Goal: Transaction & Acquisition: Purchase product/service

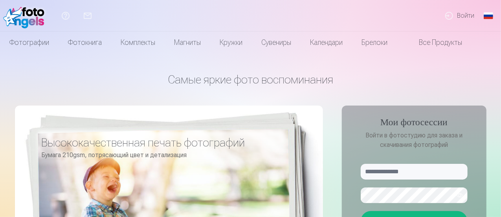
click at [465, 17] on link "Войти" at bounding box center [459, 15] width 42 height 31
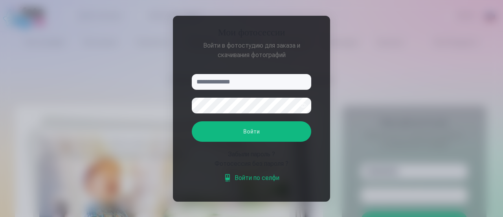
click at [254, 85] on input "text" at bounding box center [251, 82] width 119 height 16
type input "**********"
click at [241, 134] on button "Войти" at bounding box center [251, 131] width 119 height 20
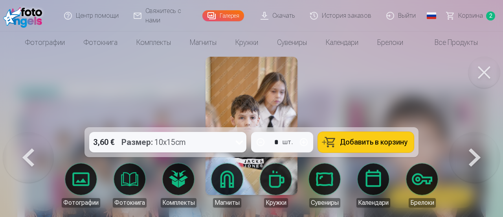
click at [479, 132] on button at bounding box center [475, 132] width 50 height 0
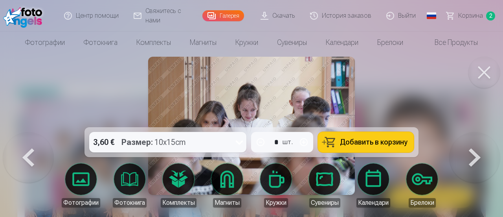
click at [480, 132] on button at bounding box center [475, 132] width 50 height 0
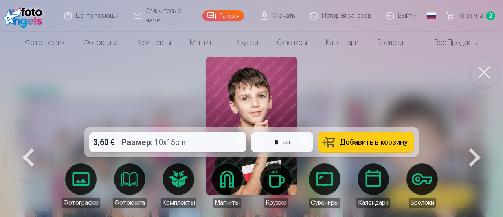
click at [271, 100] on img at bounding box center [252, 126] width 92 height 138
click at [273, 104] on img at bounding box center [252, 126] width 92 height 138
drag, startPoint x: 253, startPoint y: 153, endPoint x: 255, endPoint y: 168, distance: 14.7
click at [255, 168] on div "3,60 € Размер : 10x15cm * шт. Добавить в корзину Фотографии Фотокнига Комплекты…" at bounding box center [251, 126] width 497 height 138
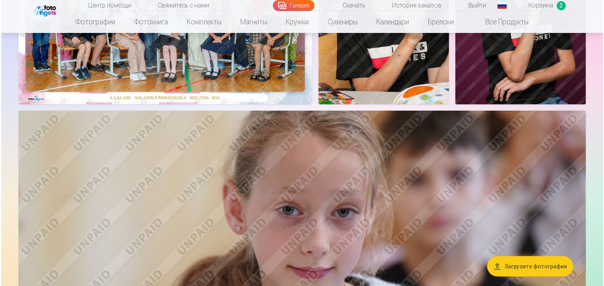
scroll to position [189, 0]
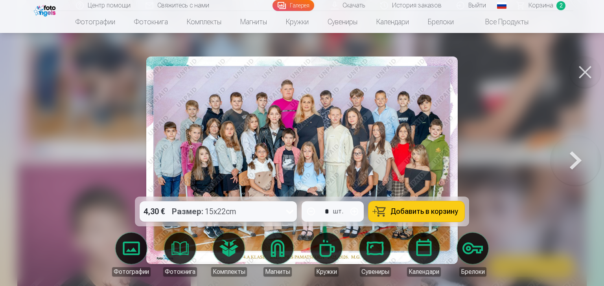
click at [289, 215] on icon at bounding box center [289, 212] width 13 height 13
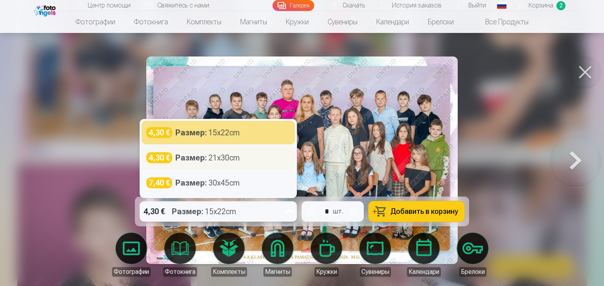
click at [221, 158] on div "Размер : 21x30cm" at bounding box center [207, 157] width 64 height 11
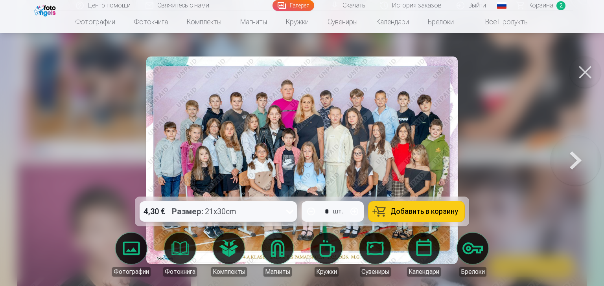
click at [403, 216] on button "Добавить в корзину" at bounding box center [416, 212] width 96 height 20
click at [501, 6] on span "Корзина" at bounding box center [540, 5] width 25 height 9
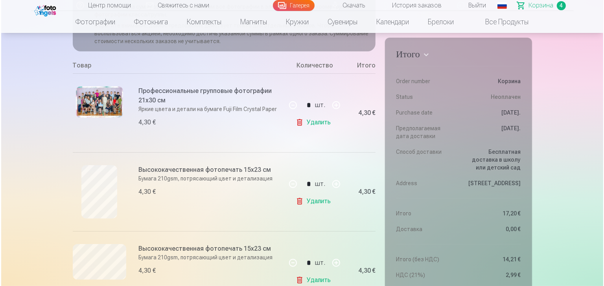
scroll to position [157, 0]
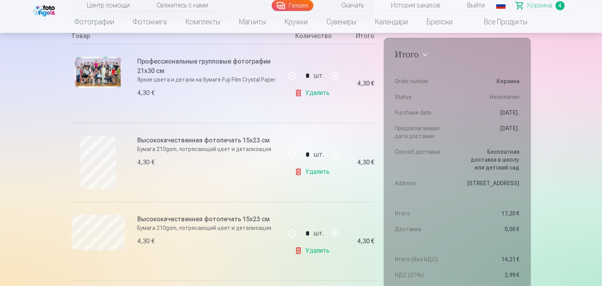
click at [96, 72] on img at bounding box center [98, 72] width 47 height 31
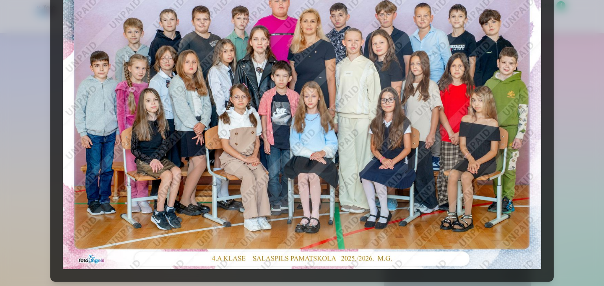
scroll to position [63, 0]
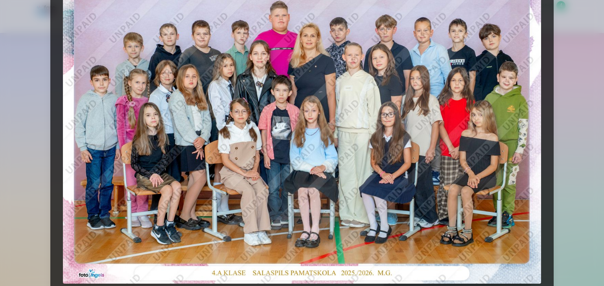
scroll to position [189, 0]
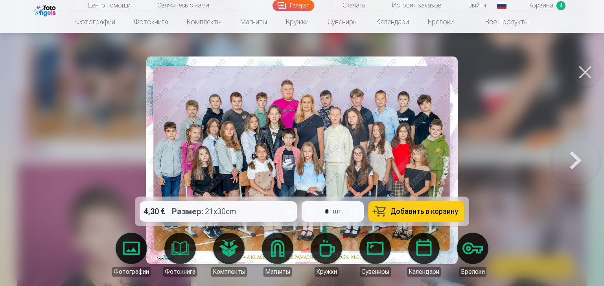
click at [501, 157] on button at bounding box center [575, 160] width 50 height 57
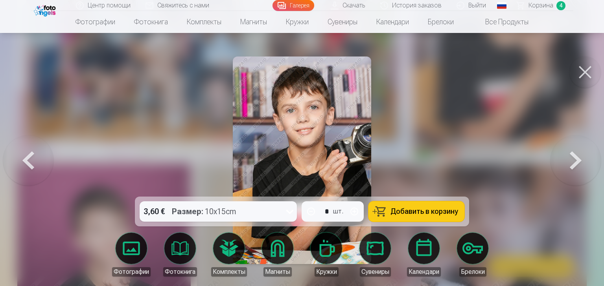
click at [501, 157] on button at bounding box center [575, 160] width 50 height 57
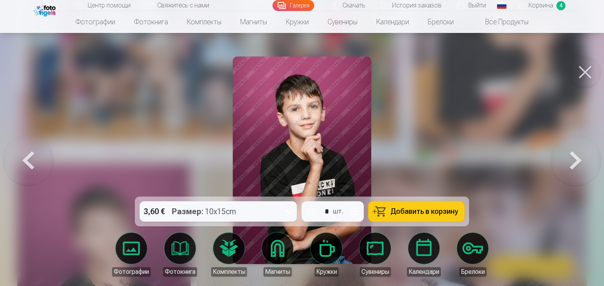
click at [501, 157] on button at bounding box center [575, 160] width 50 height 57
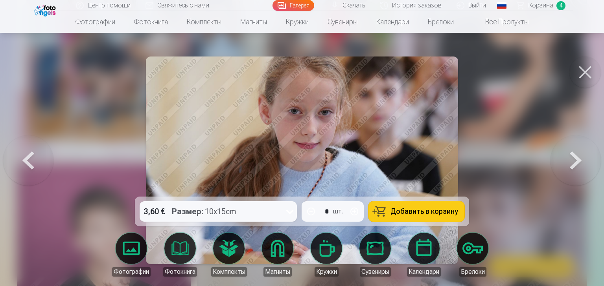
click at [501, 157] on button at bounding box center [575, 160] width 50 height 57
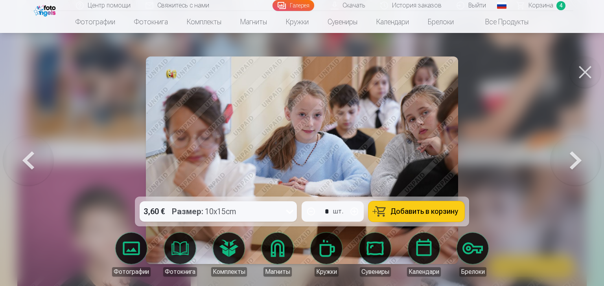
click at [501, 157] on button at bounding box center [575, 160] width 50 height 57
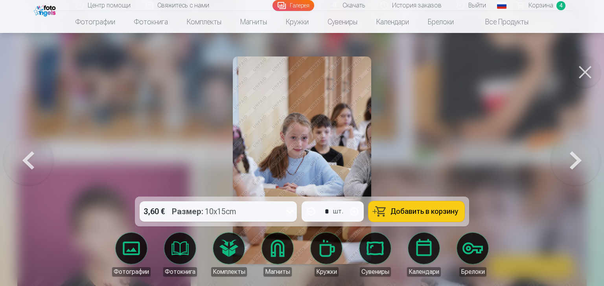
click at [501, 157] on button at bounding box center [575, 160] width 50 height 57
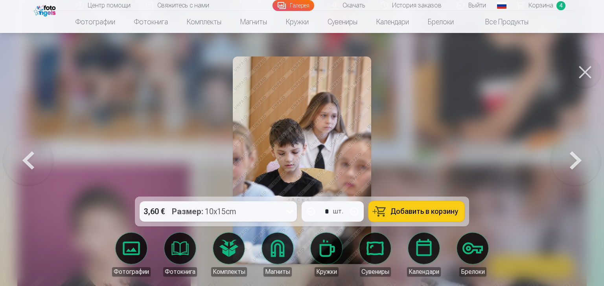
click at [501, 157] on button at bounding box center [575, 160] width 50 height 57
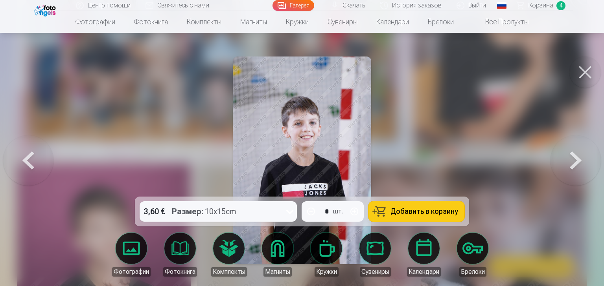
click at [501, 157] on button at bounding box center [575, 160] width 50 height 57
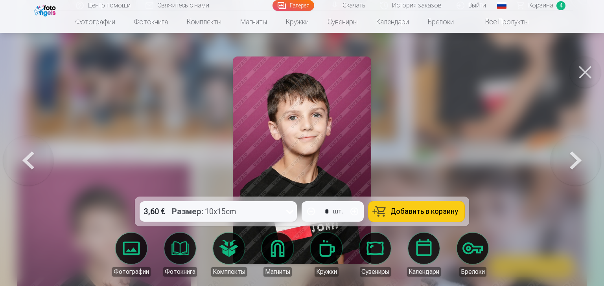
click at [501, 157] on button at bounding box center [575, 160] width 50 height 57
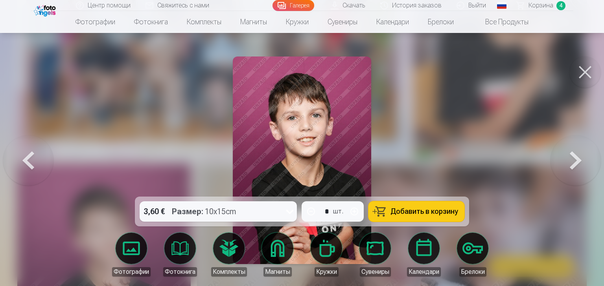
click at [501, 157] on button at bounding box center [575, 160] width 50 height 57
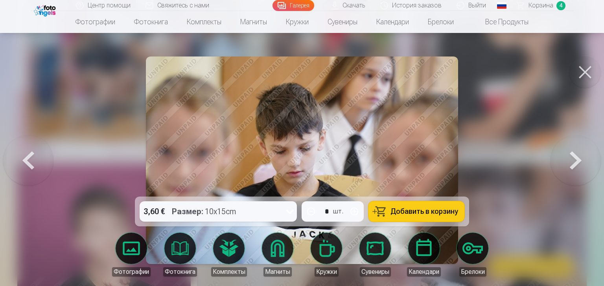
click at [501, 157] on button at bounding box center [575, 160] width 50 height 57
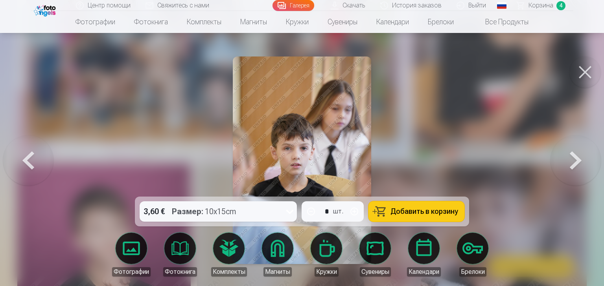
click at [501, 157] on button at bounding box center [575, 160] width 50 height 57
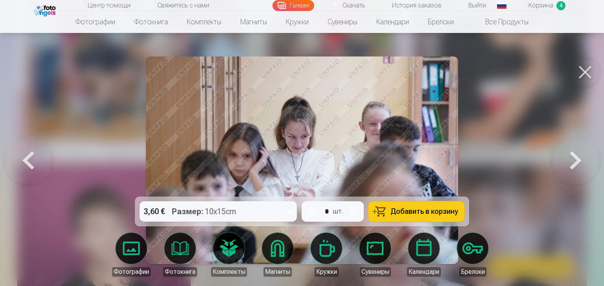
click at [501, 157] on button at bounding box center [575, 160] width 50 height 57
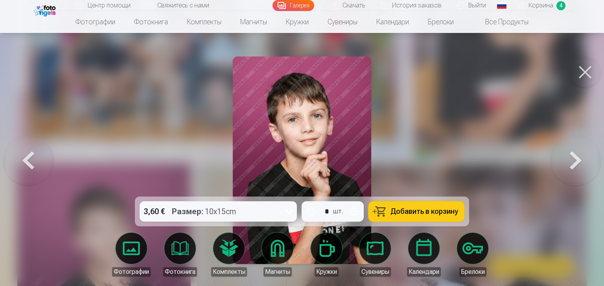
click at [501, 157] on button at bounding box center [575, 160] width 50 height 57
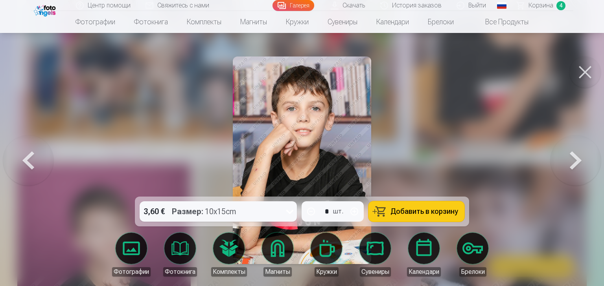
click at [501, 160] on button at bounding box center [575, 160] width 50 height 57
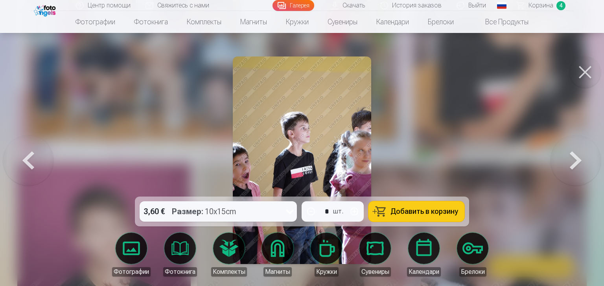
click at [501, 160] on button at bounding box center [575, 160] width 50 height 57
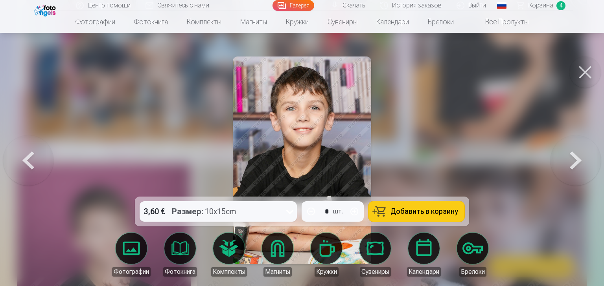
click at [501, 160] on button at bounding box center [575, 160] width 50 height 57
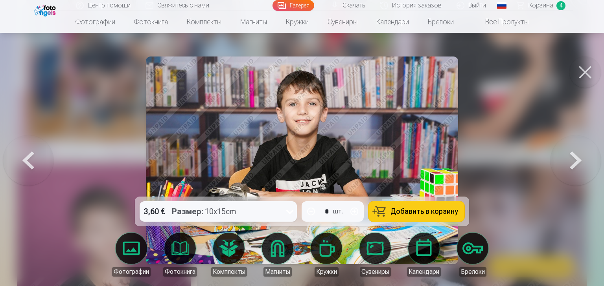
click at [501, 160] on button at bounding box center [575, 160] width 50 height 57
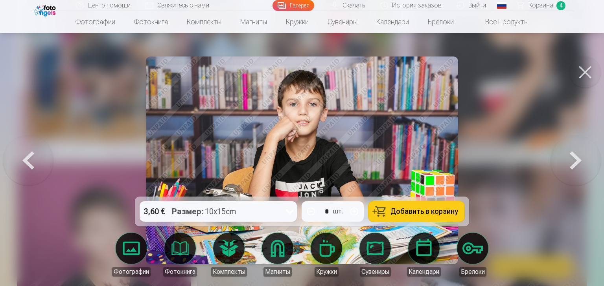
click at [290, 211] on icon at bounding box center [289, 212] width 13 height 13
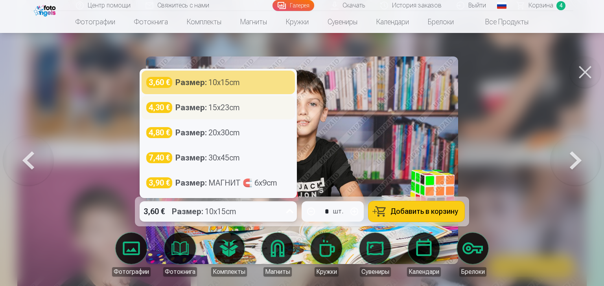
click at [161, 110] on div "4,30 €" at bounding box center [159, 107] width 26 height 11
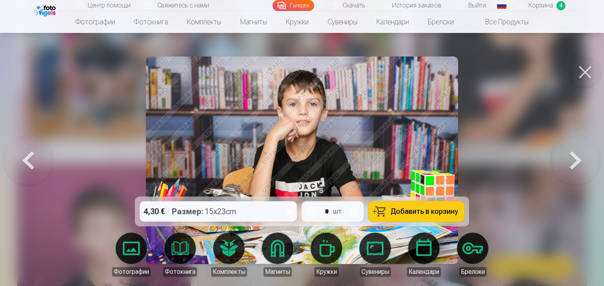
click at [349, 129] on img at bounding box center [302, 161] width 312 height 208
drag, startPoint x: 365, startPoint y: 200, endPoint x: 374, endPoint y: 228, distance: 30.1
click at [373, 216] on div "4,30 € Размер : 15x23cm * шт. Добавить в корзину Фотографии Фотокнига Комплекты…" at bounding box center [301, 161] width 597 height 208
click at [293, 119] on img at bounding box center [302, 161] width 312 height 208
click at [301, 112] on img at bounding box center [302, 161] width 312 height 208
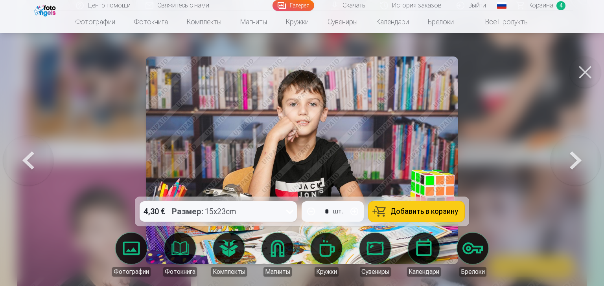
click at [420, 211] on span "Добавить в корзину" at bounding box center [424, 211] width 68 height 7
click at [25, 160] on button at bounding box center [28, 160] width 50 height 57
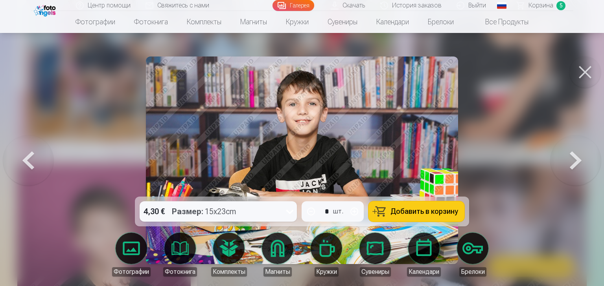
click at [34, 160] on button at bounding box center [28, 160] width 50 height 57
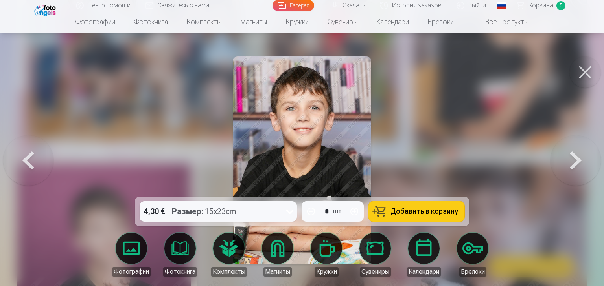
click at [501, 6] on span "Корзина" at bounding box center [540, 5] width 25 height 9
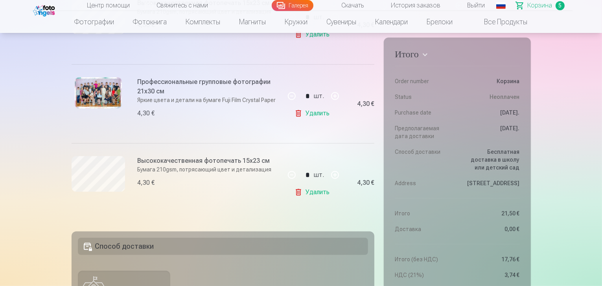
scroll to position [377, 0]
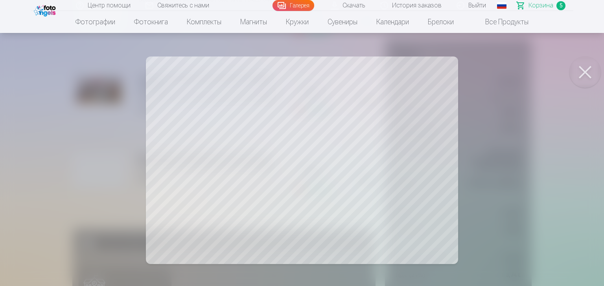
click at [501, 75] on button at bounding box center [584, 72] width 31 height 31
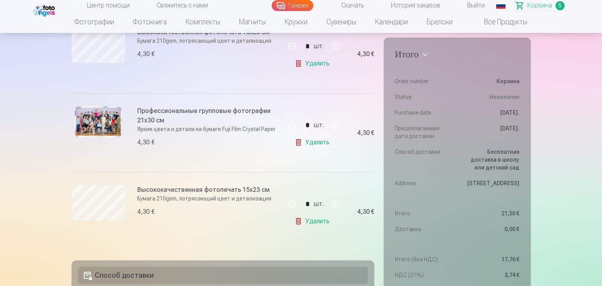
scroll to position [283, 0]
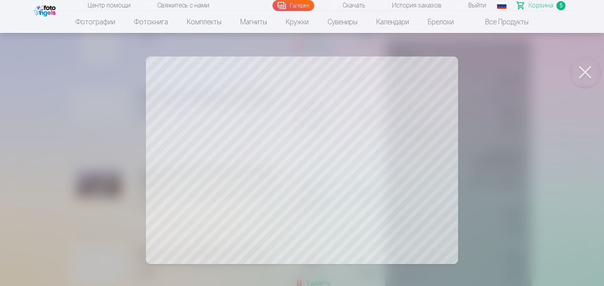
click at [501, 72] on button at bounding box center [584, 72] width 31 height 31
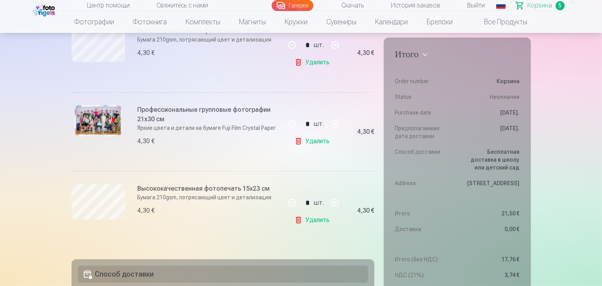
scroll to position [252, 0]
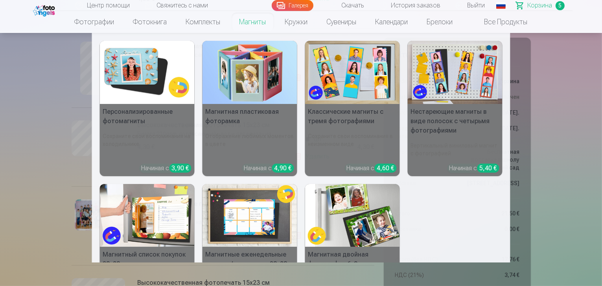
click at [46, 174] on nav "Персонализированные фотомагниты Сохраните свои воспоминания на холодильнике Нач…" at bounding box center [301, 148] width 602 height 230
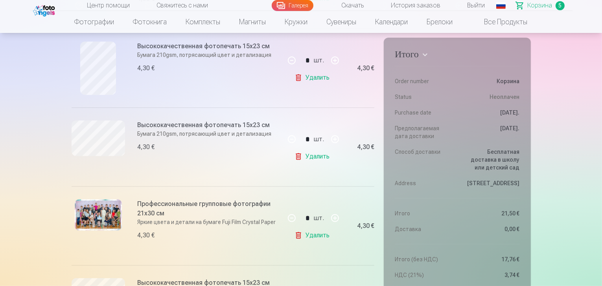
scroll to position [189, 0]
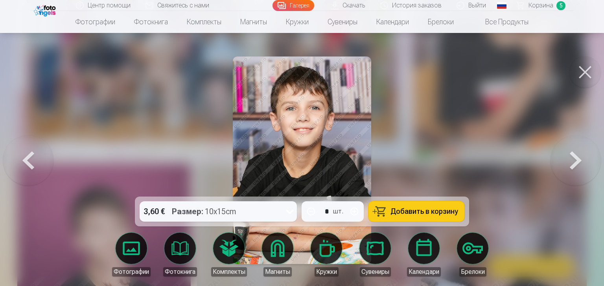
click at [501, 164] on button at bounding box center [575, 160] width 50 height 57
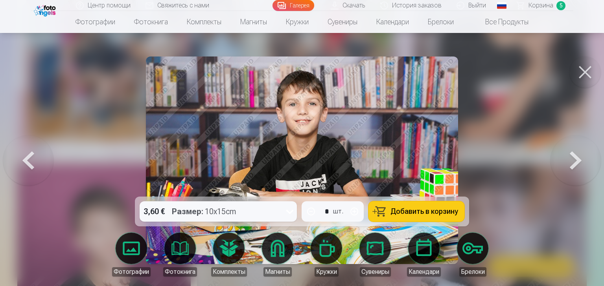
click at [501, 164] on button at bounding box center [575, 160] width 50 height 57
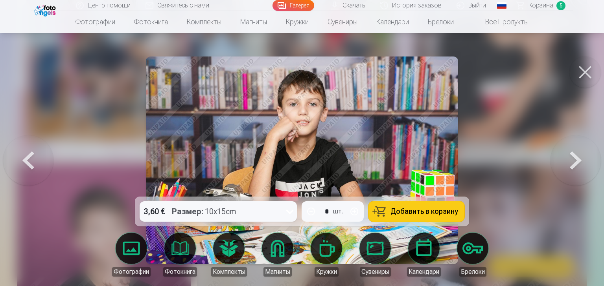
click at [501, 165] on button at bounding box center [575, 160] width 50 height 57
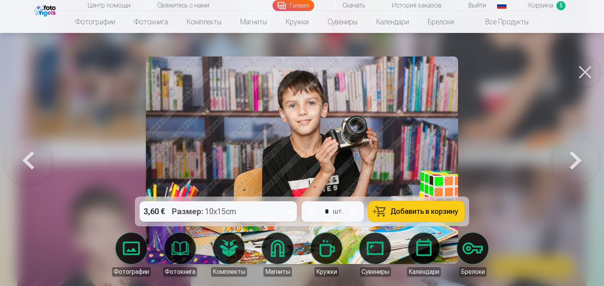
click at [501, 165] on button at bounding box center [575, 160] width 50 height 57
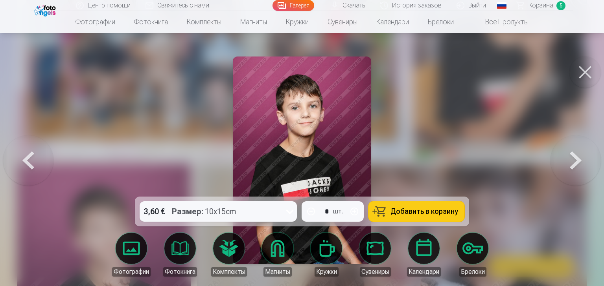
click at [501, 165] on button at bounding box center [575, 160] width 50 height 57
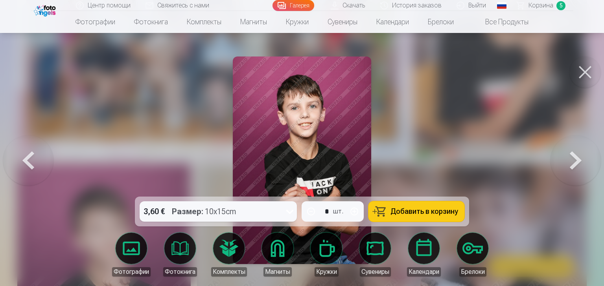
click at [501, 165] on button at bounding box center [575, 160] width 50 height 57
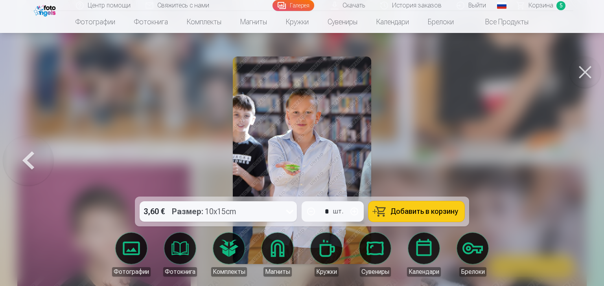
click at [501, 165] on div at bounding box center [302, 143] width 604 height 286
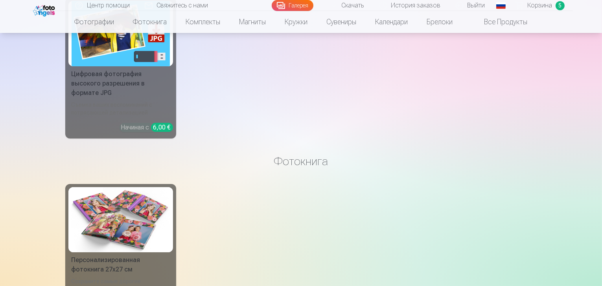
scroll to position [2798, 0]
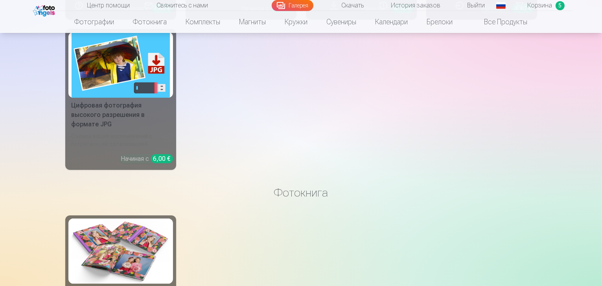
click at [501, 8] on span "Корзина" at bounding box center [539, 5] width 25 height 9
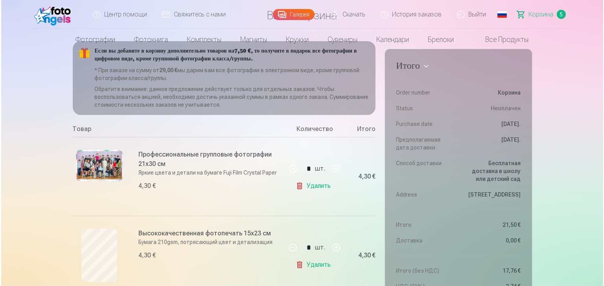
scroll to position [157, 0]
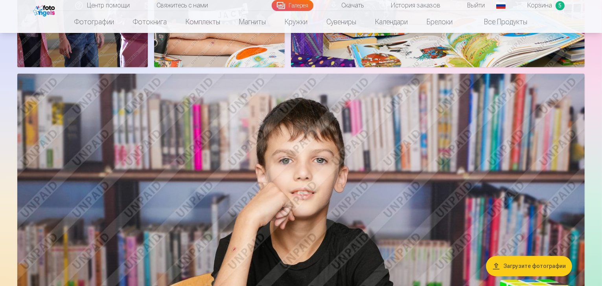
scroll to position [1698, 0]
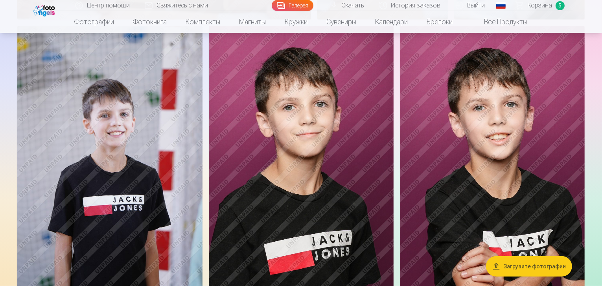
click at [393, 145] on img at bounding box center [301, 164] width 185 height 277
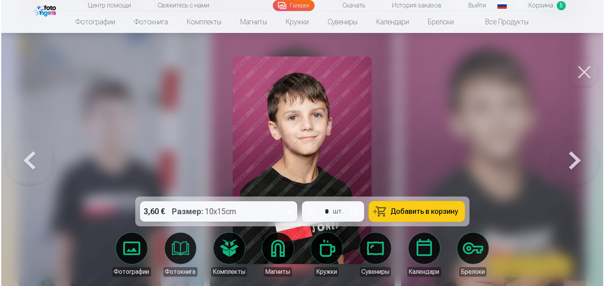
scroll to position [850, 0]
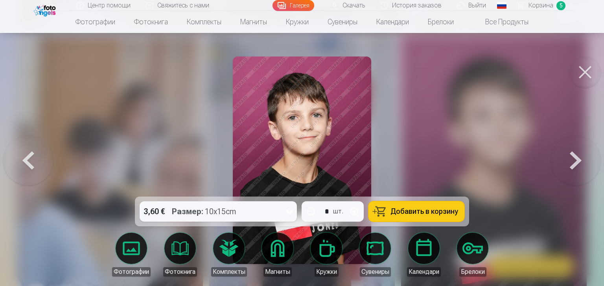
click at [329, 143] on img at bounding box center [302, 161] width 139 height 208
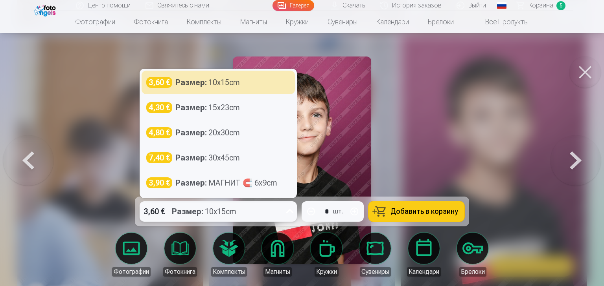
click at [290, 215] on icon at bounding box center [289, 212] width 13 height 13
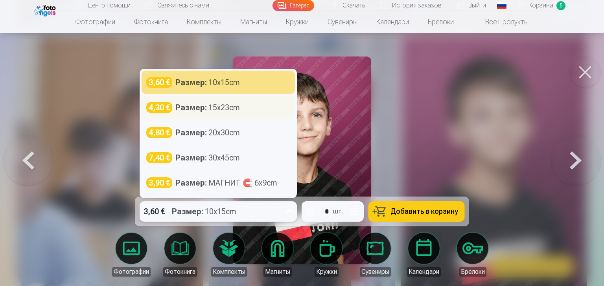
click at [159, 109] on div "4,30 €" at bounding box center [159, 107] width 26 height 11
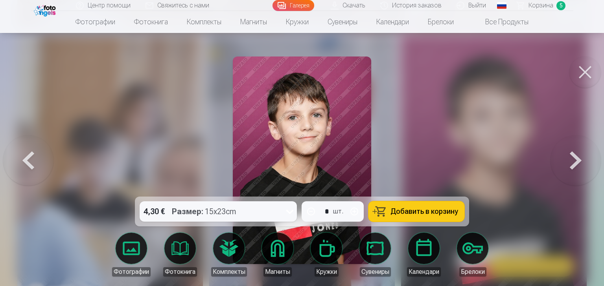
click at [321, 138] on img at bounding box center [302, 161] width 139 height 208
click at [300, 136] on img at bounding box center [302, 161] width 139 height 208
click at [406, 209] on span "Добавить в корзину" at bounding box center [424, 211] width 68 height 7
click at [501, 6] on span "Корзина" at bounding box center [540, 5] width 25 height 9
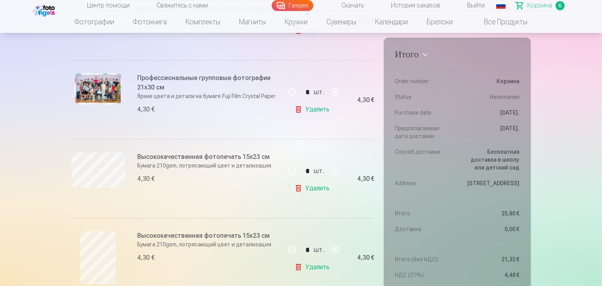
scroll to position [377, 0]
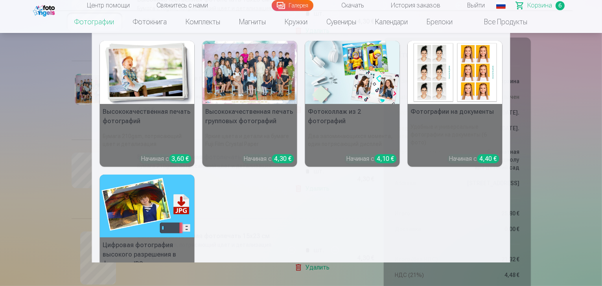
click at [97, 22] on link "Фотографии" at bounding box center [94, 22] width 59 height 22
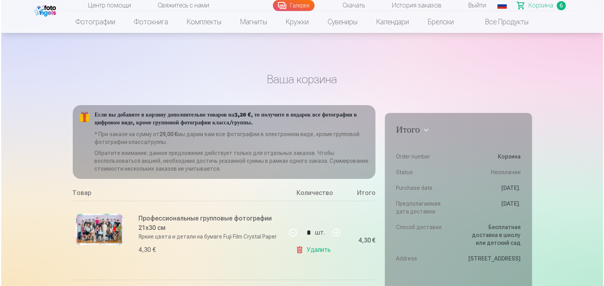
scroll to position [850, 0]
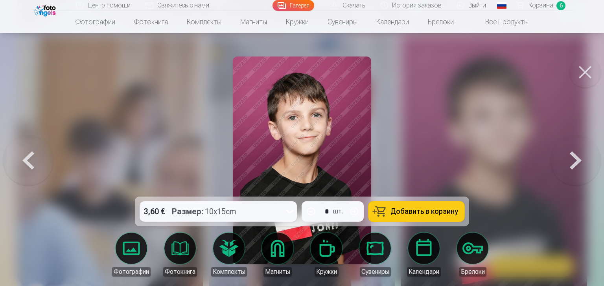
click at [33, 158] on button at bounding box center [28, 160] width 50 height 57
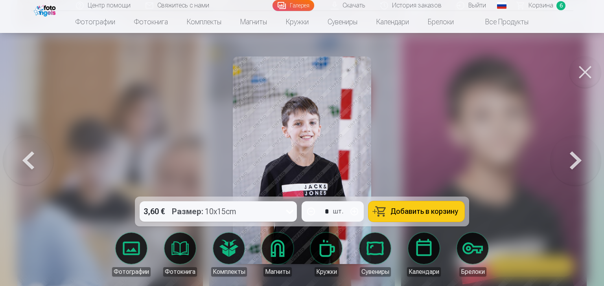
click at [501, 72] on button at bounding box center [584, 72] width 31 height 31
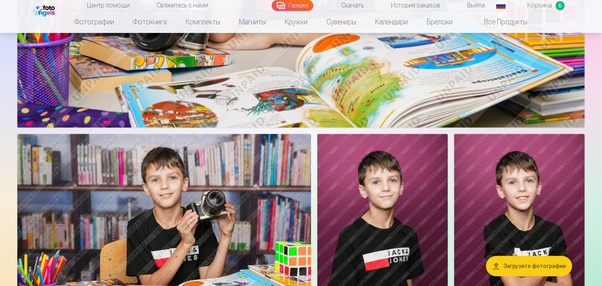
scroll to position [1949, 0]
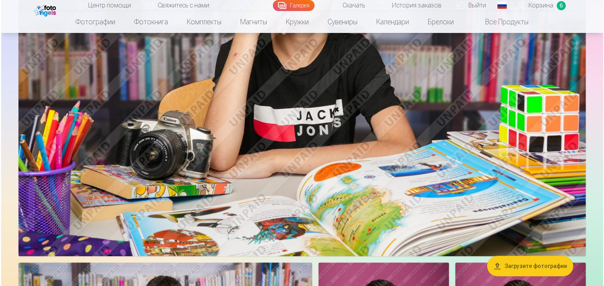
scroll to position [1954, 0]
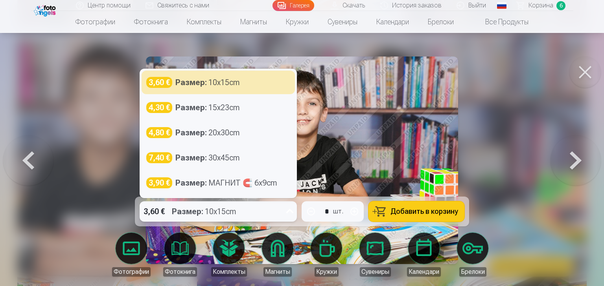
click at [282, 216] on div "3,60 € Размер : 10x15cm" at bounding box center [211, 212] width 142 height 20
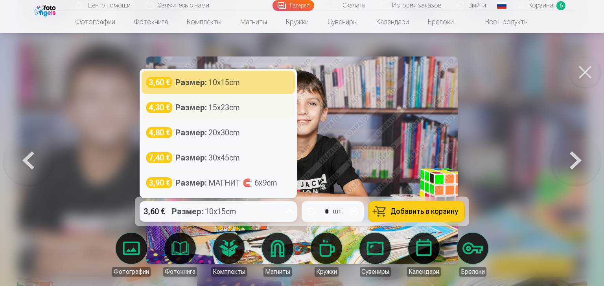
click at [193, 108] on strong "Размер :" at bounding box center [190, 107] width 31 height 11
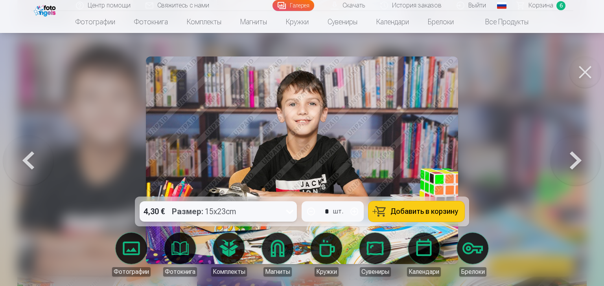
click at [384, 215] on button "Добавить в корзину" at bounding box center [416, 212] width 96 height 20
click at [501, 3] on span "Корзина" at bounding box center [540, 5] width 25 height 9
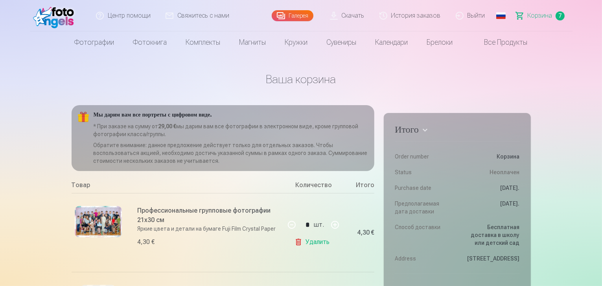
click at [335, 216] on button "button" at bounding box center [334, 225] width 19 height 19
type input "*"
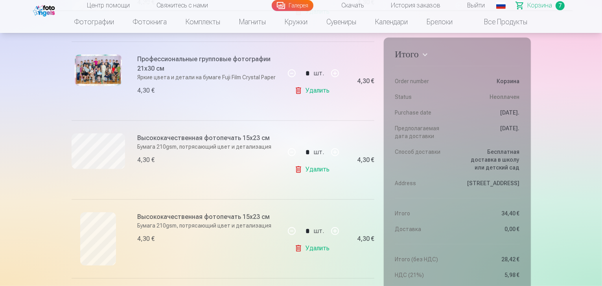
scroll to position [252, 0]
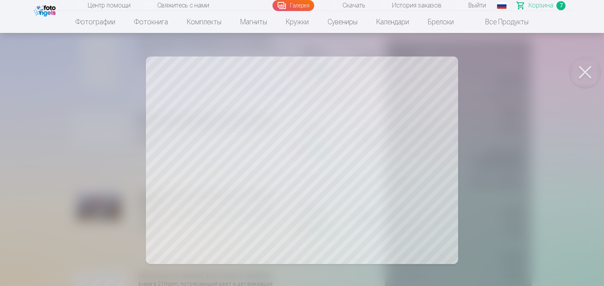
click at [501, 71] on button at bounding box center [584, 72] width 31 height 31
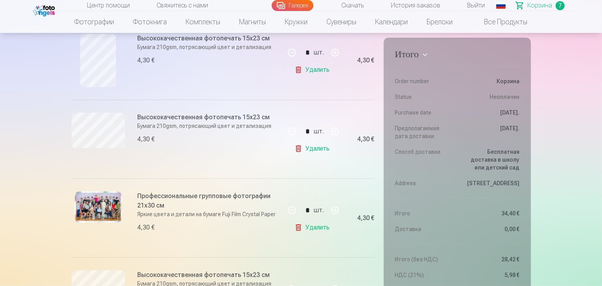
click at [309, 216] on link "Удалить" at bounding box center [313, 228] width 38 height 16
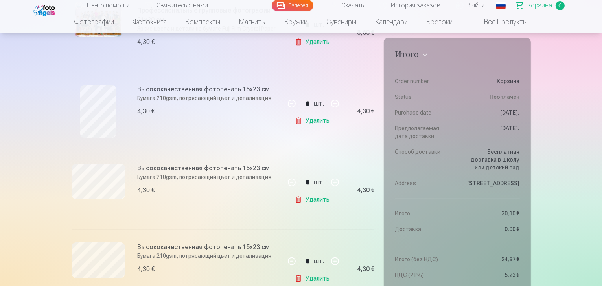
scroll to position [126, 0]
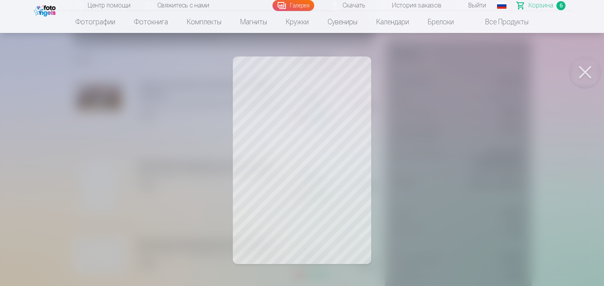
click at [501, 71] on button at bounding box center [584, 72] width 31 height 31
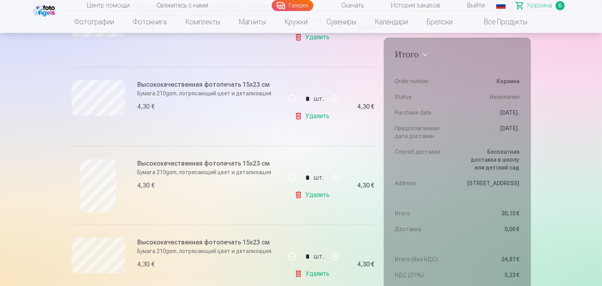
scroll to position [409, 0]
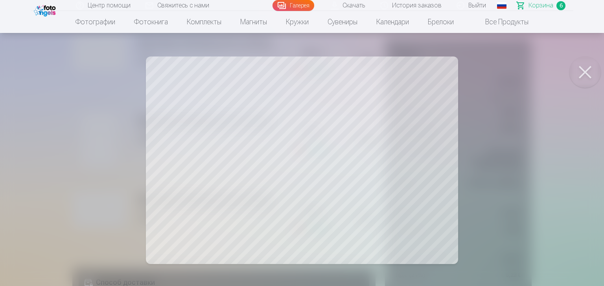
click at [501, 70] on button at bounding box center [584, 72] width 31 height 31
click at [501, 76] on button at bounding box center [584, 72] width 31 height 31
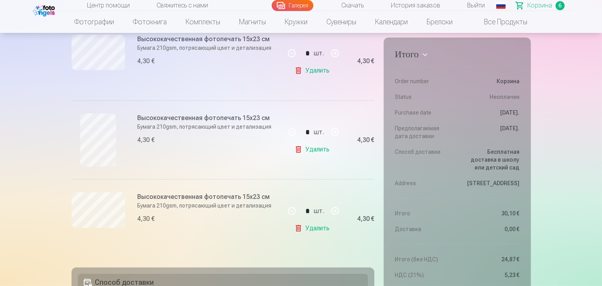
click at [155, 198] on h6 "Высококачественная фотопечать 15x23 см" at bounding box center [209, 197] width 142 height 9
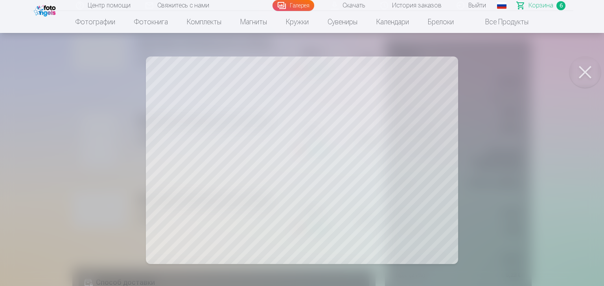
click at [501, 73] on button at bounding box center [584, 72] width 31 height 31
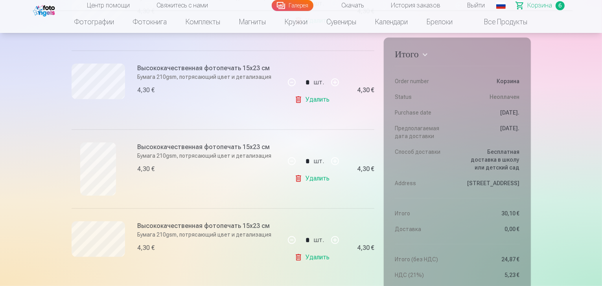
scroll to position [346, 0]
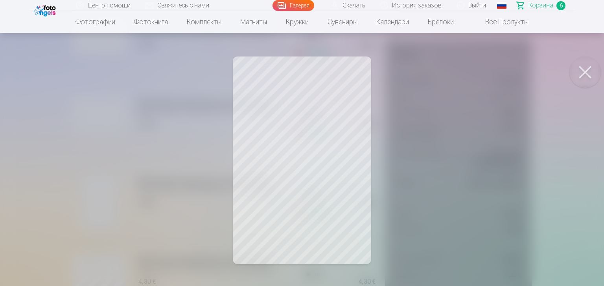
click at [501, 73] on button at bounding box center [584, 72] width 31 height 31
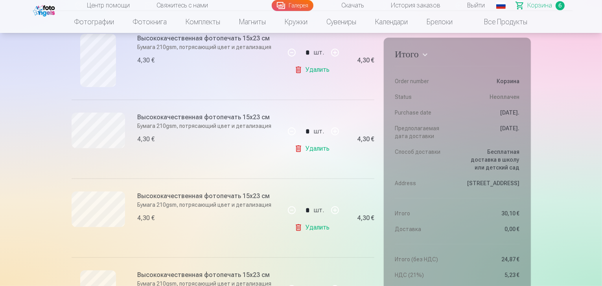
scroll to position [252, 0]
click at [332, 130] on button "button" at bounding box center [334, 131] width 19 height 19
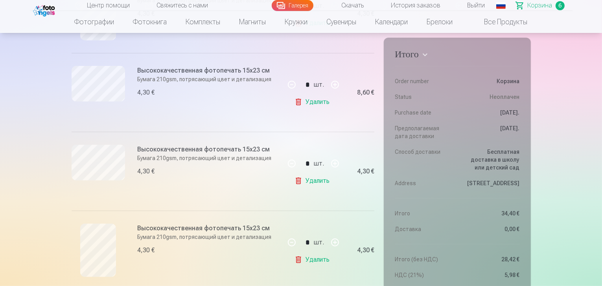
scroll to position [377, 0]
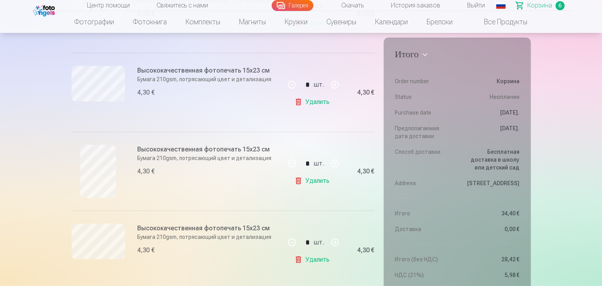
click at [305, 179] on link "Удалить" at bounding box center [313, 181] width 38 height 16
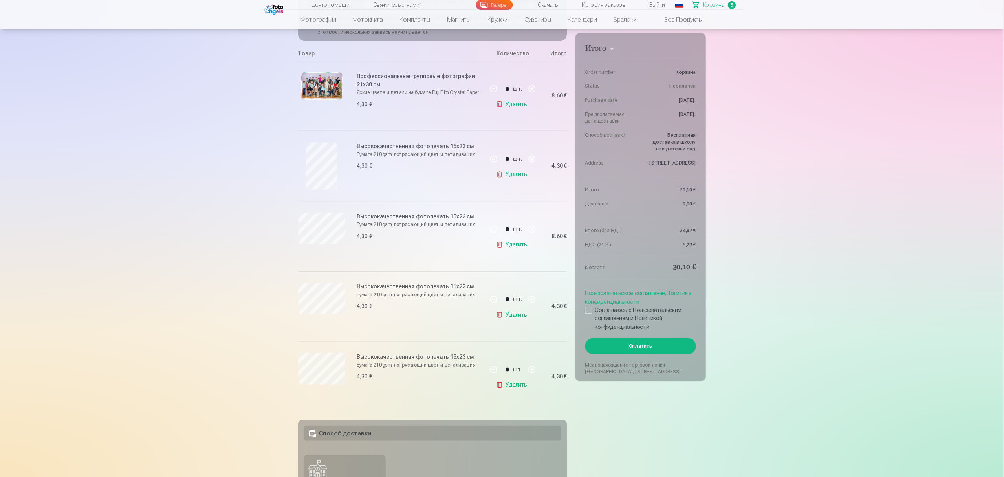
scroll to position [126, 0]
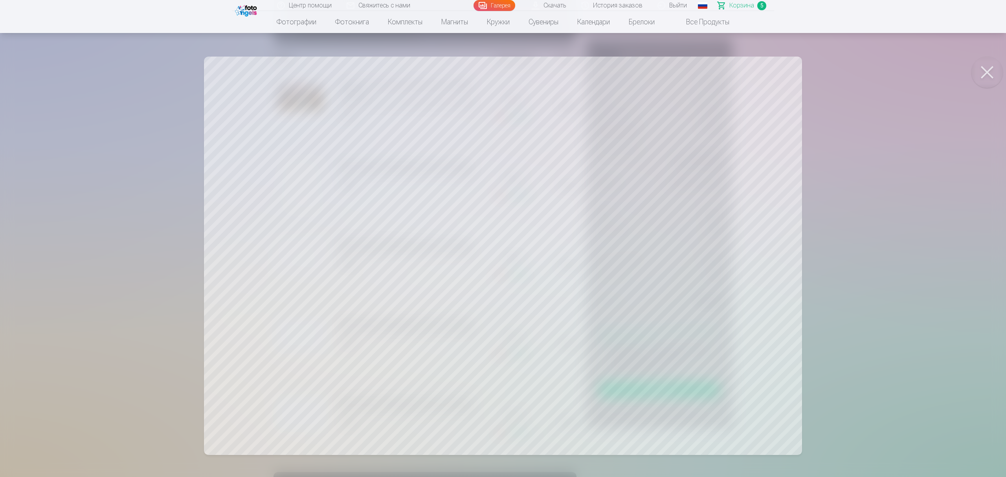
click at [501, 73] on button at bounding box center [986, 72] width 31 height 31
drag, startPoint x: 985, startPoint y: 71, endPoint x: 590, endPoint y: 233, distance: 426.3
click at [501, 72] on button at bounding box center [986, 72] width 31 height 31
click at [501, 75] on button at bounding box center [986, 72] width 31 height 31
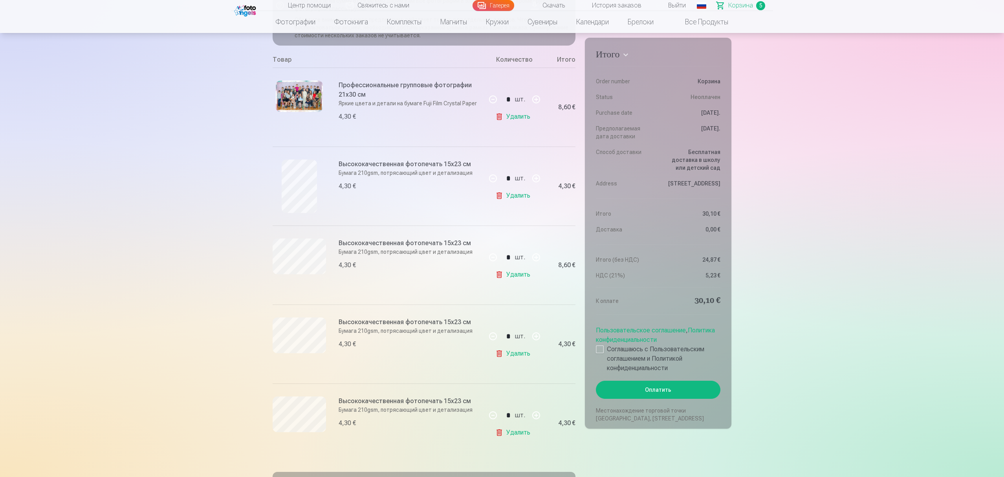
drag, startPoint x: 491, startPoint y: 258, endPoint x: 499, endPoint y: 257, distance: 7.9
click at [493, 216] on button "button" at bounding box center [493, 257] width 19 height 19
type input "*"
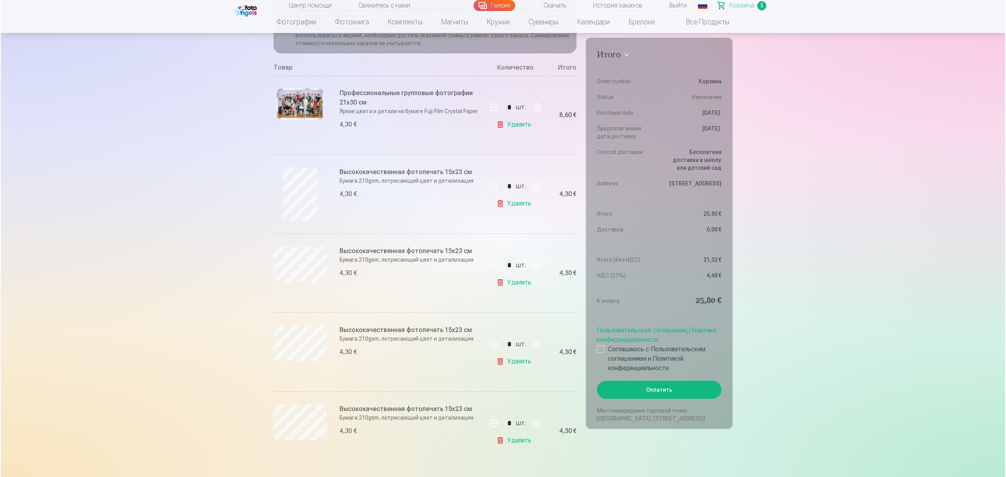
scroll to position [3104, 0]
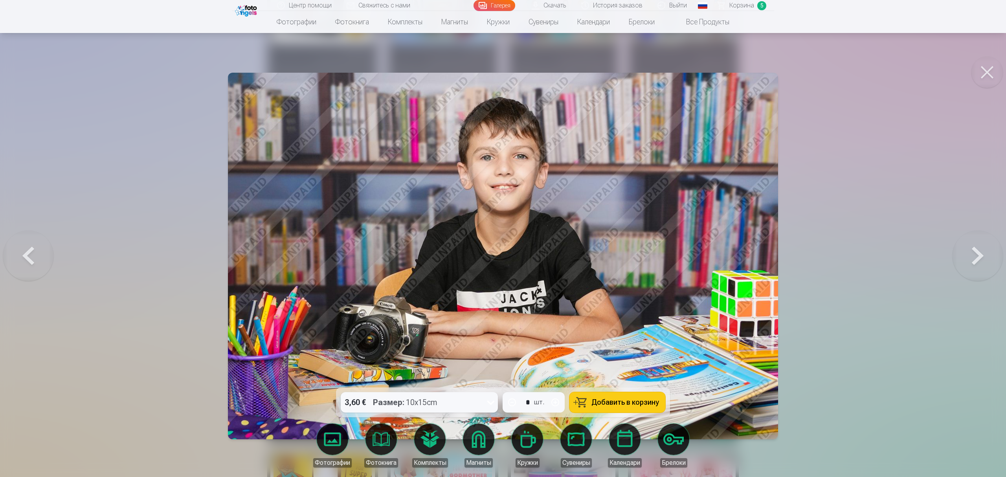
click at [501, 216] on button at bounding box center [978, 256] width 50 height 248
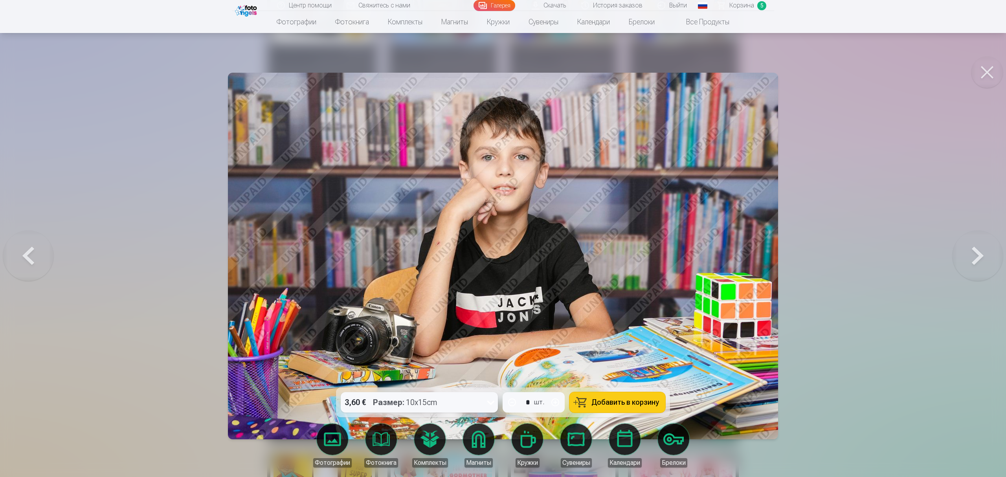
click at [501, 216] on button at bounding box center [978, 256] width 50 height 248
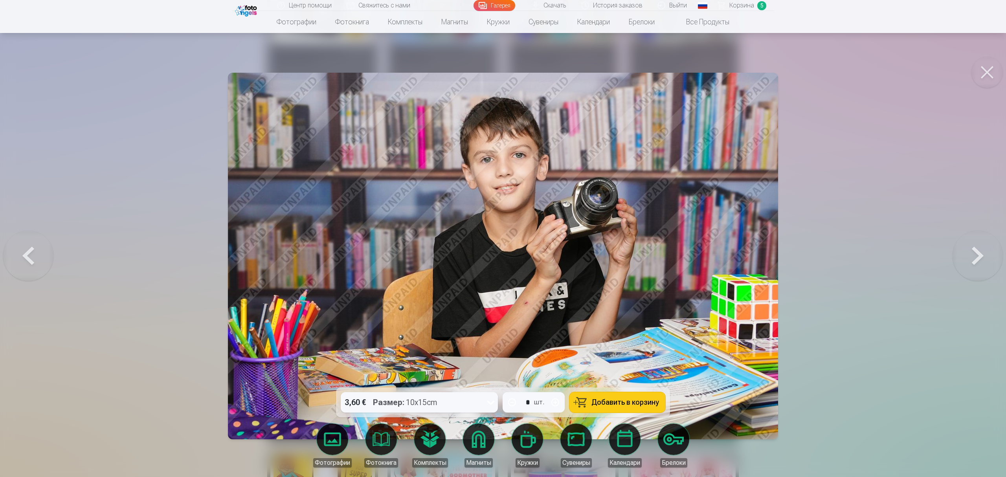
click at [501, 216] on button at bounding box center [978, 256] width 50 height 248
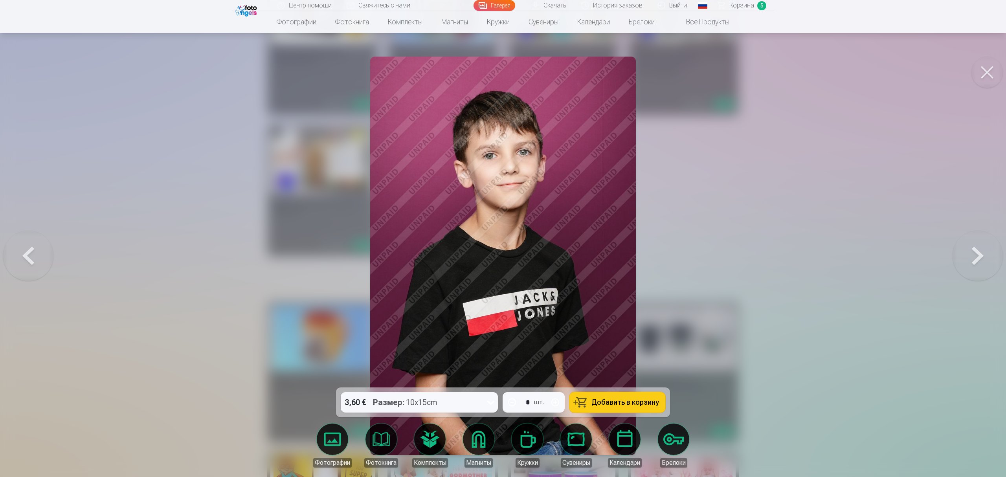
click at [501, 216] on img at bounding box center [503, 256] width 266 height 398
click at [501, 216] on button at bounding box center [978, 256] width 50 height 248
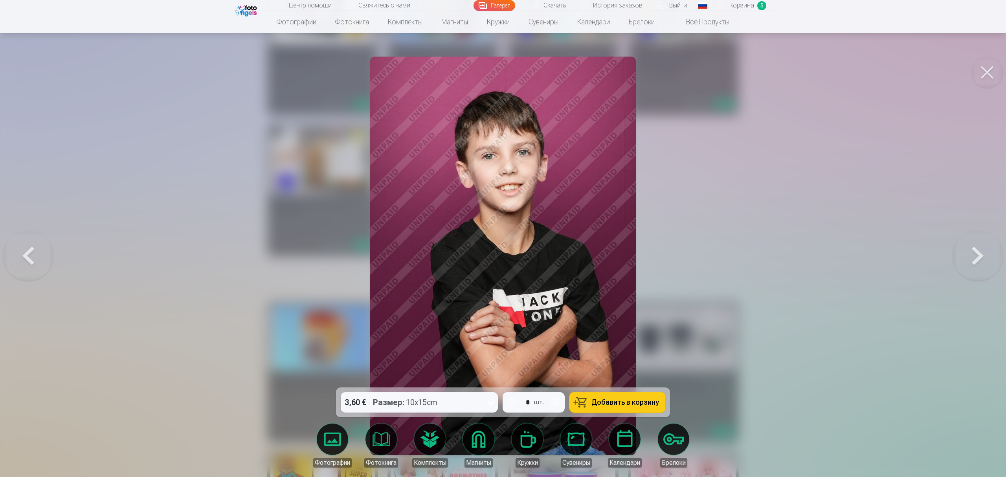
click at [501, 216] on button at bounding box center [978, 256] width 50 height 248
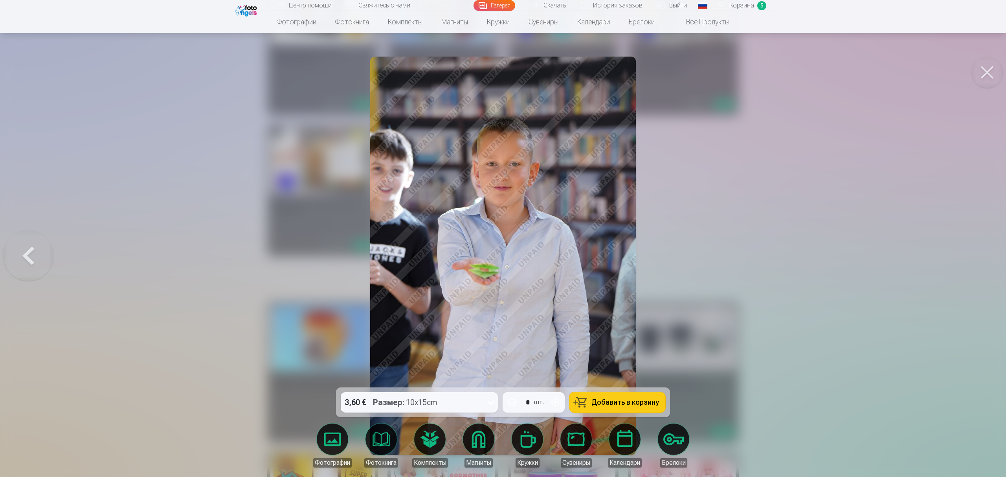
click at [501, 216] on div at bounding box center [503, 238] width 1006 height 477
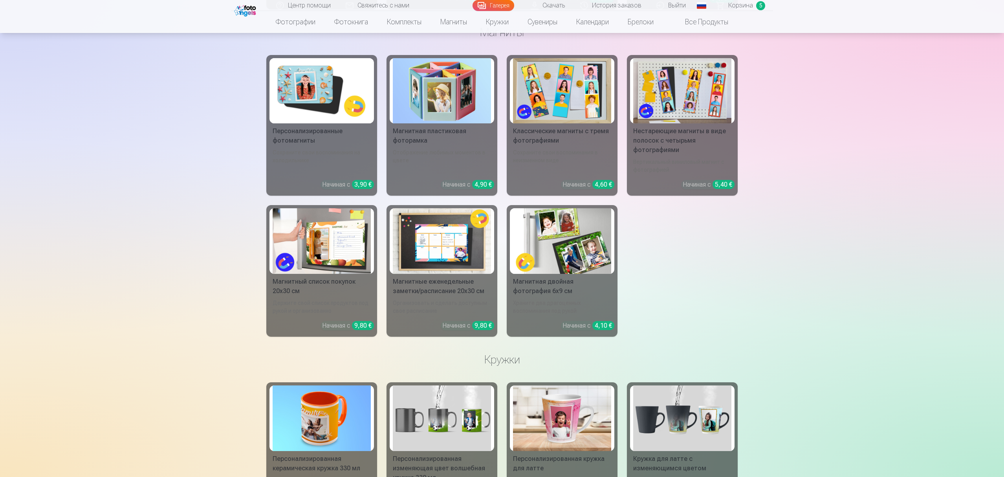
scroll to position [2839, 0]
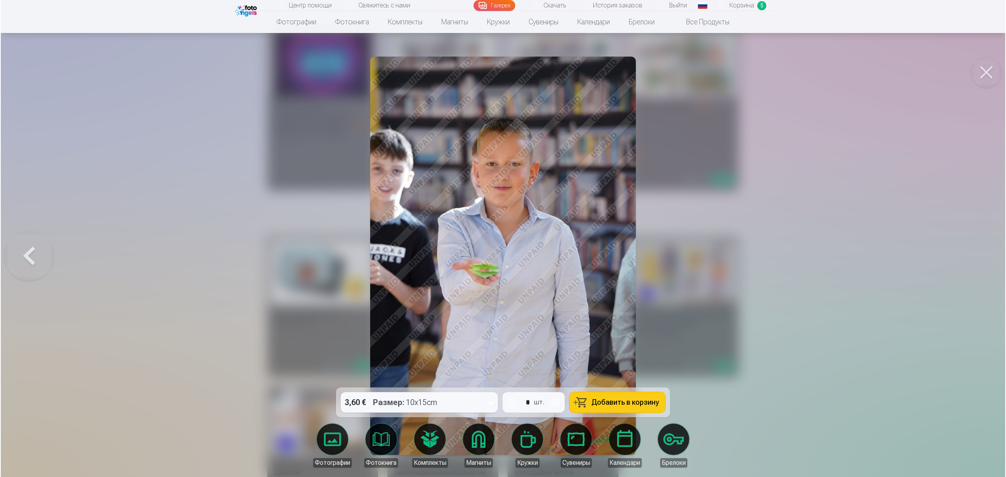
scroll to position [3104, 0]
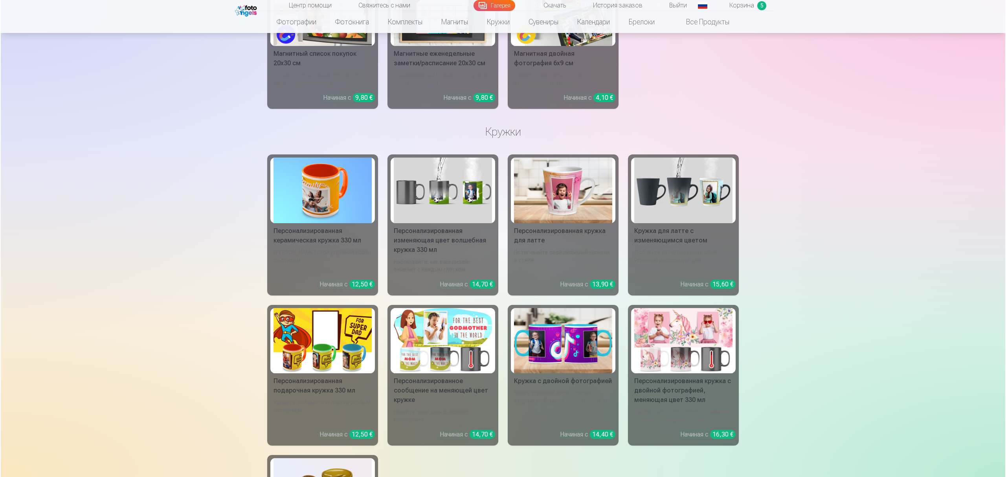
scroll to position [1418, 0]
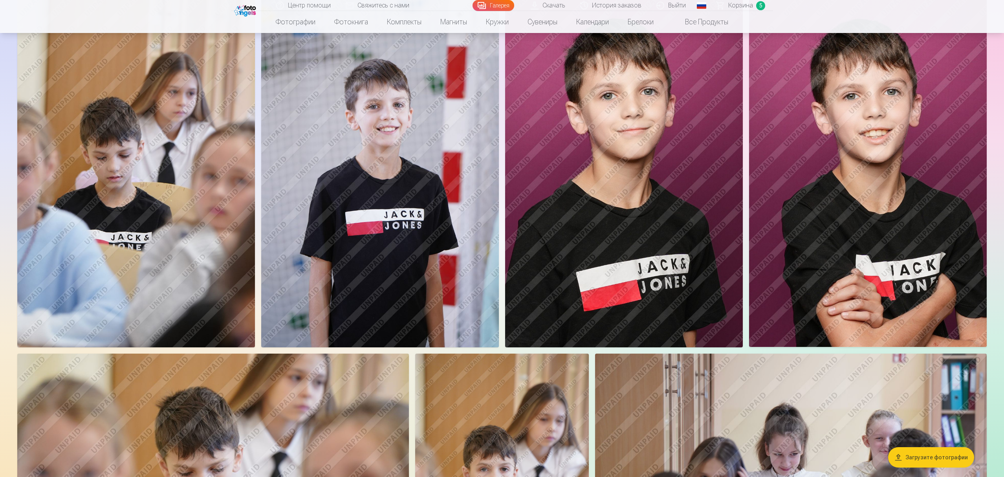
scroll to position [629, 0]
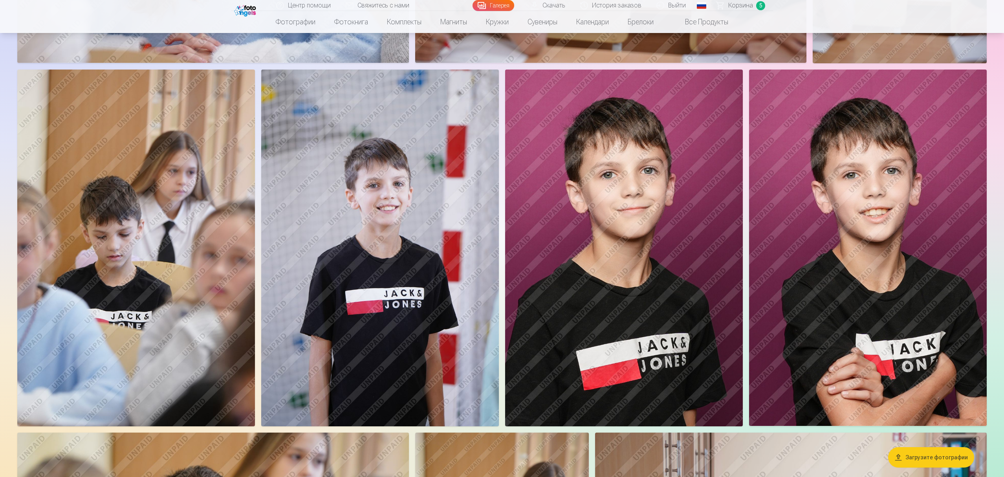
click at [501, 216] on img at bounding box center [624, 248] width 238 height 357
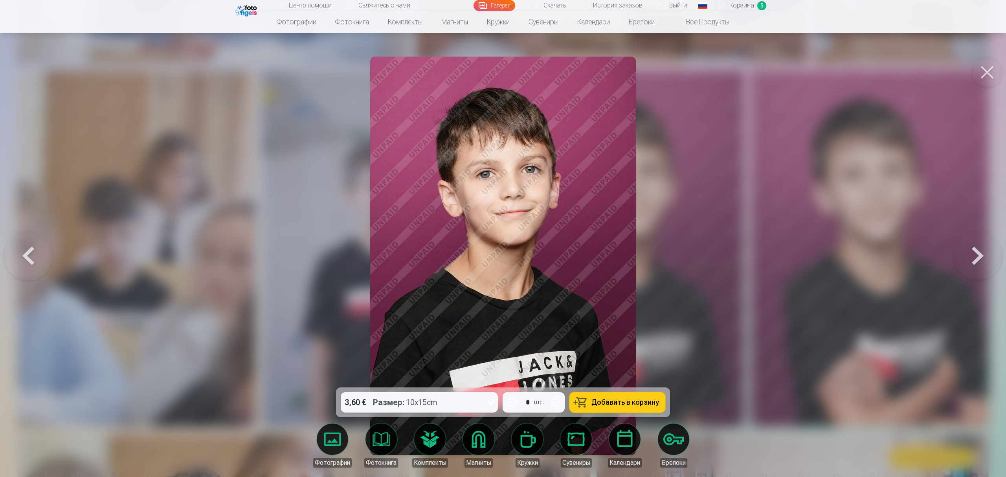
click at [501, 216] on span "Добавить в корзину" at bounding box center [625, 402] width 68 height 7
click at [501, 6] on span "Корзина" at bounding box center [741, 5] width 25 height 9
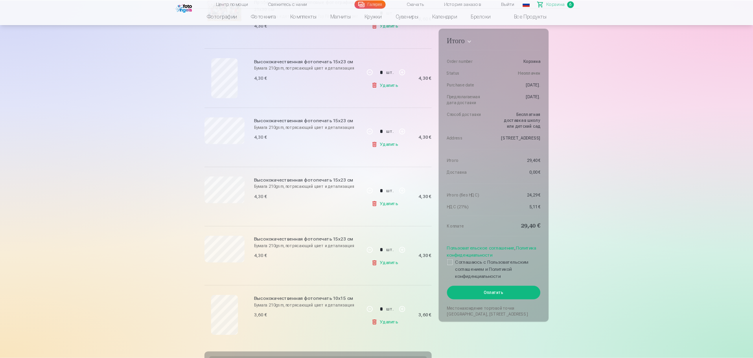
scroll to position [314, 0]
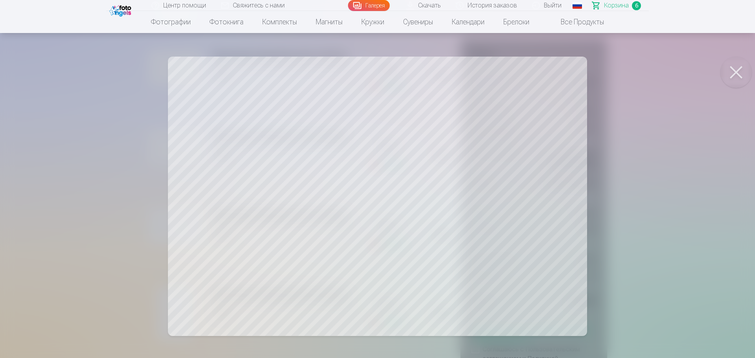
click at [501, 70] on button at bounding box center [735, 72] width 31 height 31
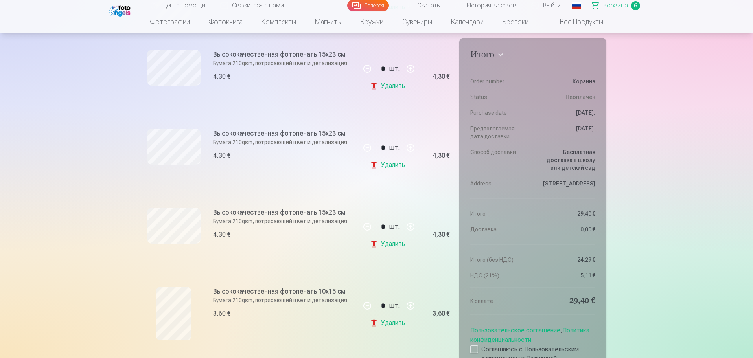
click at [292, 130] on h6 "Высококачественная фотопечать 15x23 см" at bounding box center [284, 133] width 142 height 9
click at [294, 133] on h6 "Высококачественная фотопечать 15x23 см" at bounding box center [284, 133] width 142 height 9
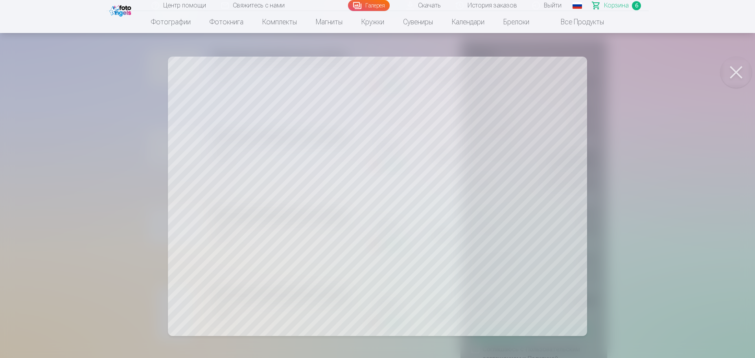
drag, startPoint x: 726, startPoint y: 71, endPoint x: 561, endPoint y: 97, distance: 167.5
click at [501, 72] on button at bounding box center [735, 72] width 31 height 31
click at [501, 74] on button at bounding box center [735, 72] width 31 height 31
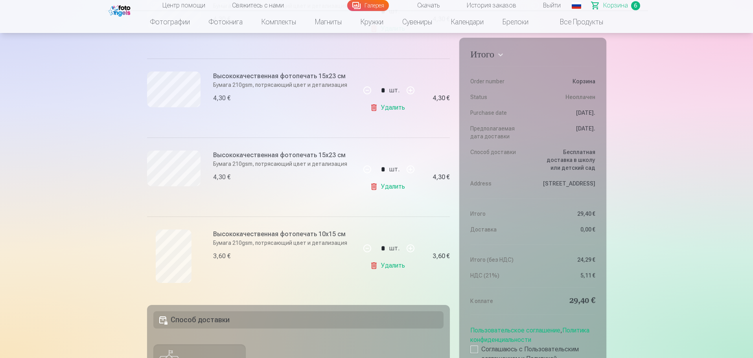
scroll to position [432, 0]
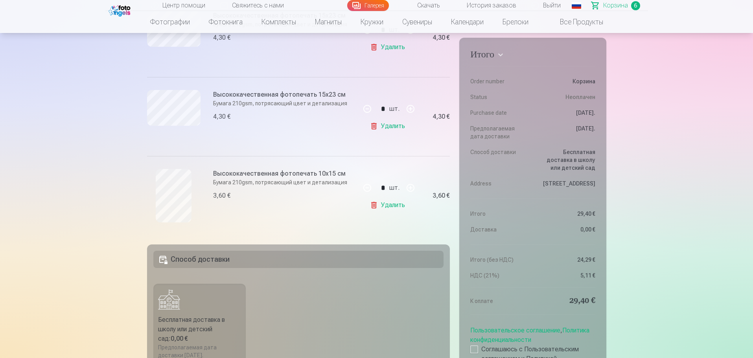
click at [384, 205] on link "Удалить" at bounding box center [389, 205] width 38 height 16
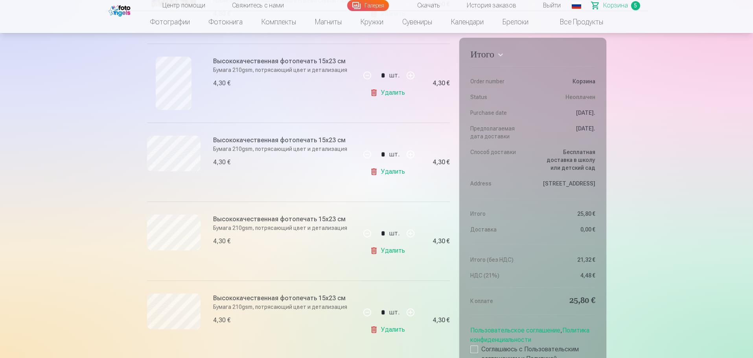
scroll to position [236, 0]
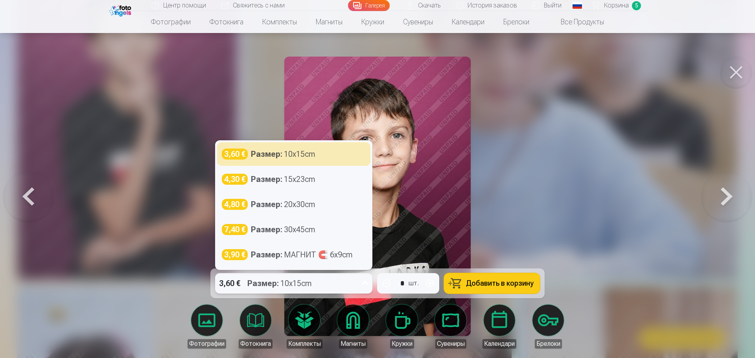
click at [371, 216] on icon at bounding box center [365, 283] width 13 height 13
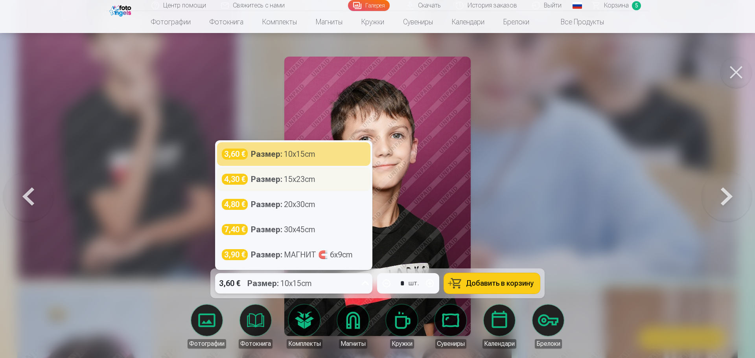
click at [290, 178] on div "Размер : 15x23cm" at bounding box center [283, 179] width 64 height 11
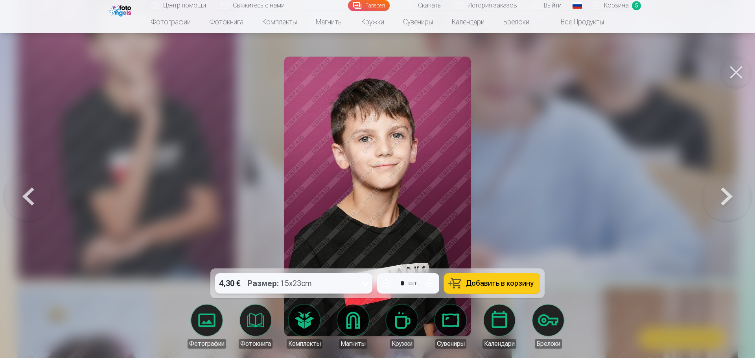
click at [473, 216] on span "Добавить в корзину" at bounding box center [500, 283] width 68 height 7
click at [501, 7] on span "Корзина" at bounding box center [616, 5] width 25 height 9
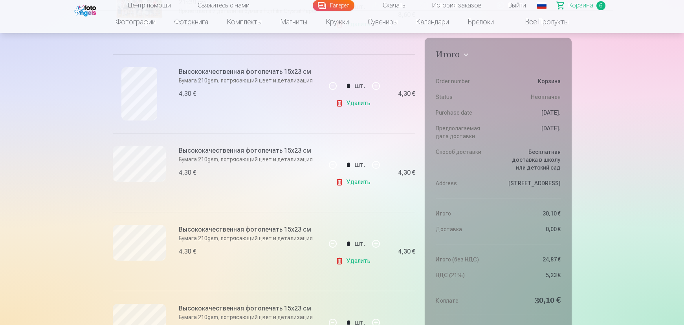
scroll to position [286, 0]
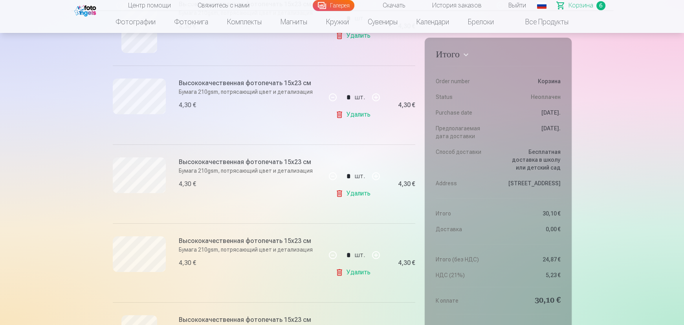
click at [83, 8] on img at bounding box center [86, 9] width 24 height 13
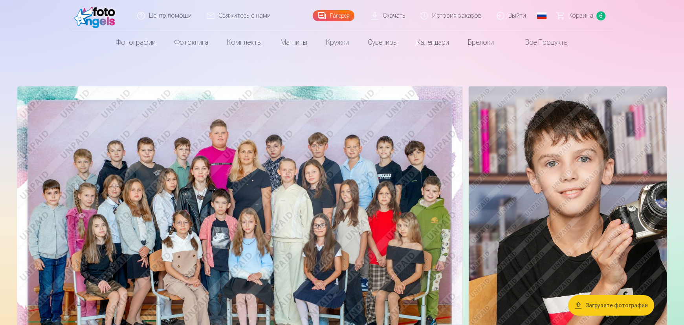
click at [400, 18] on link "Скачать" at bounding box center [389, 15] width 50 height 31
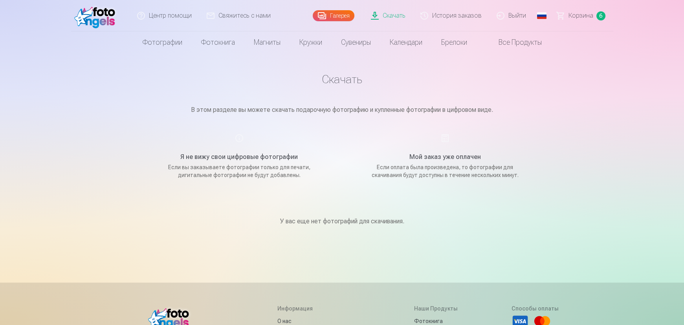
click at [392, 16] on link "Скачать" at bounding box center [389, 15] width 50 height 31
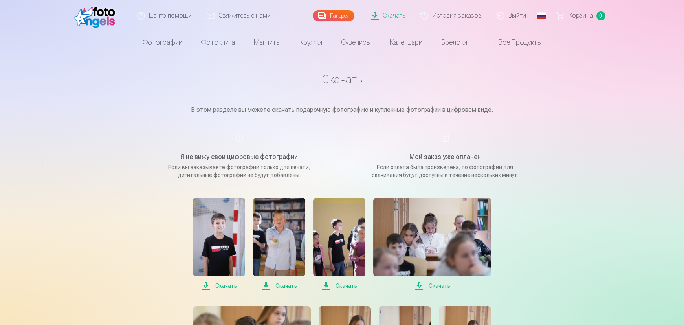
click at [231, 286] on span "Скачать" at bounding box center [219, 285] width 52 height 9
click at [340, 235] on img at bounding box center [339, 237] width 52 height 79
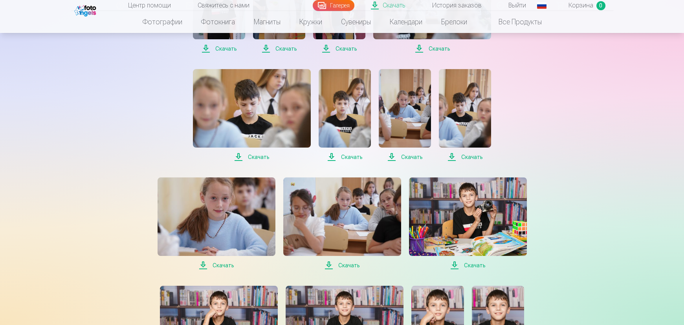
scroll to position [250, 0]
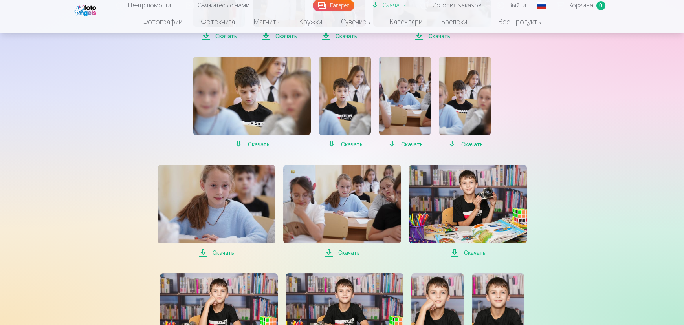
click at [476, 253] on span "Скачать" at bounding box center [468, 252] width 118 height 9
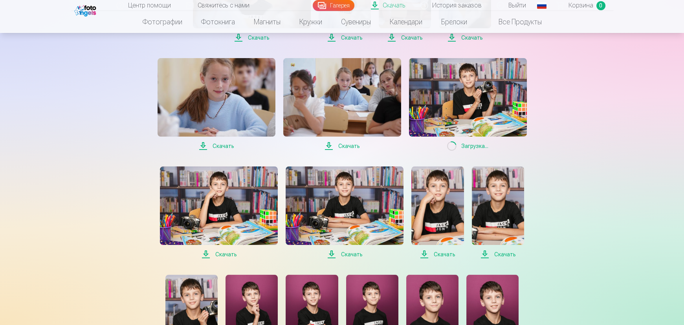
scroll to position [357, 0]
click at [220, 254] on span "Скачать" at bounding box center [219, 254] width 118 height 9
click at [351, 253] on span "Скачать" at bounding box center [345, 254] width 118 height 9
click at [440, 253] on span "Скачать" at bounding box center [437, 254] width 52 height 9
click at [505, 254] on span "Скачать" at bounding box center [498, 254] width 52 height 9
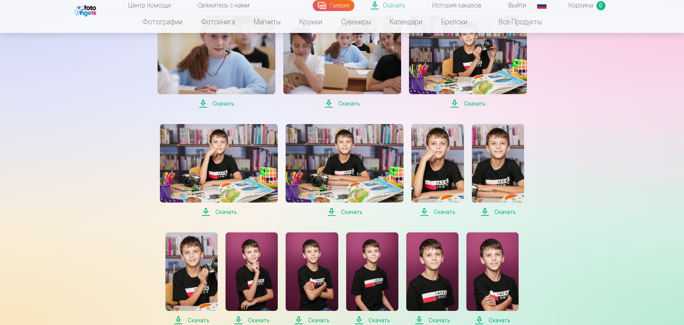
scroll to position [464, 0]
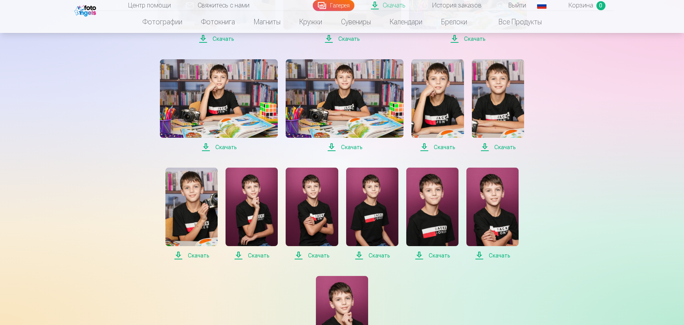
click at [192, 253] on span "Скачать" at bounding box center [191, 255] width 52 height 9
click at [251, 253] on span "Скачать" at bounding box center [252, 255] width 52 height 9
click at [315, 256] on span "Скачать" at bounding box center [312, 255] width 52 height 9
drag, startPoint x: 381, startPoint y: 254, endPoint x: 390, endPoint y: 253, distance: 9.0
click at [381, 253] on span "Скачать" at bounding box center [372, 255] width 52 height 9
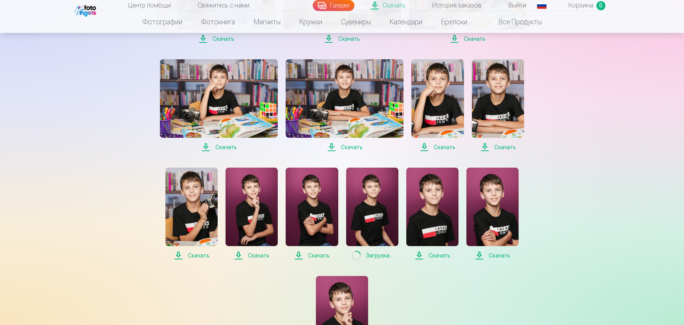
drag, startPoint x: 435, startPoint y: 255, endPoint x: 483, endPoint y: 263, distance: 48.1
click at [435, 255] on span "Скачать" at bounding box center [432, 255] width 52 height 9
click at [499, 253] on span "Скачать" at bounding box center [492, 255] width 52 height 9
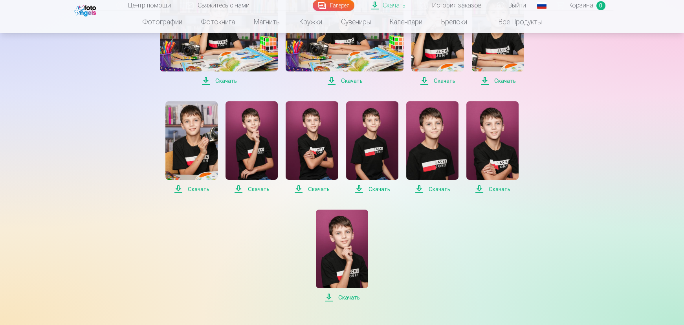
scroll to position [607, 0]
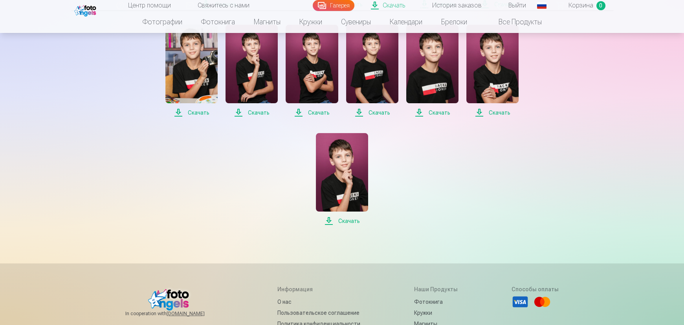
click at [348, 219] on span "Скачать" at bounding box center [342, 221] width 52 height 9
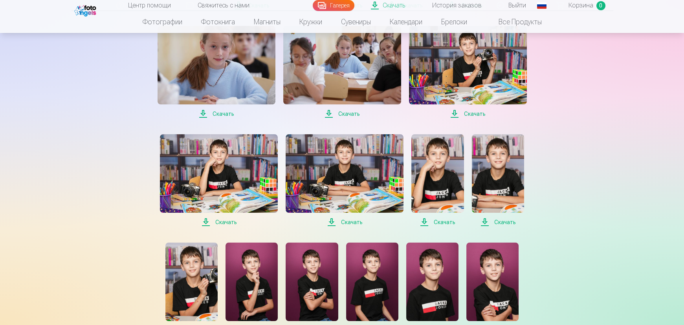
scroll to position [393, 0]
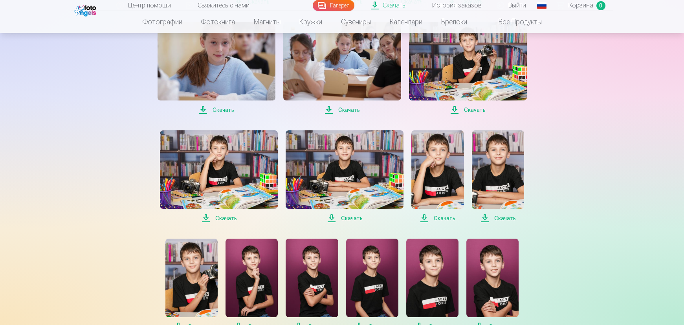
click at [437, 217] on span "Скачать" at bounding box center [437, 218] width 52 height 9
click at [426, 220] on span "Скачать" at bounding box center [437, 218] width 52 height 9
click at [439, 218] on span "Скачать" at bounding box center [437, 218] width 52 height 9
